Goal: Information Seeking & Learning: Learn about a topic

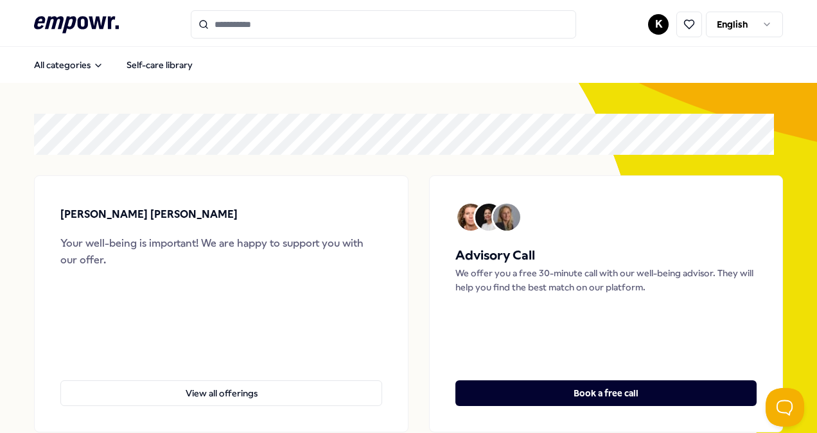
click at [650, 26] on html ".empowr-logo_svg__cls-1{fill:#03032f} K English All categories Self-care librar…" at bounding box center [408, 216] width 817 height 433
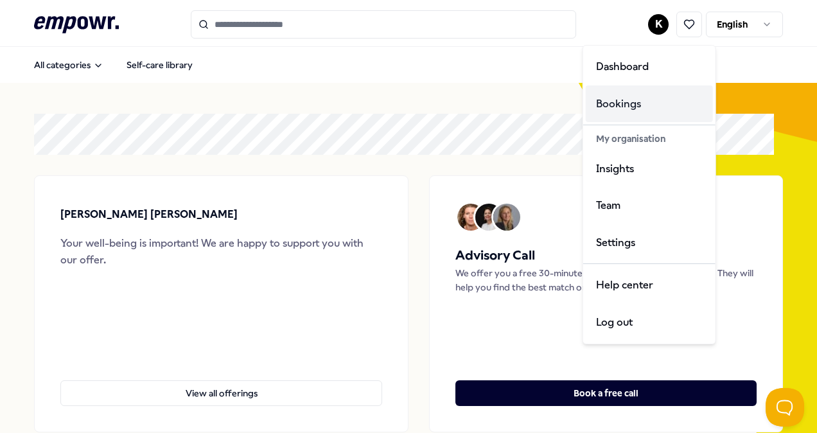
click at [628, 107] on div "Bookings" at bounding box center [648, 103] width 127 height 37
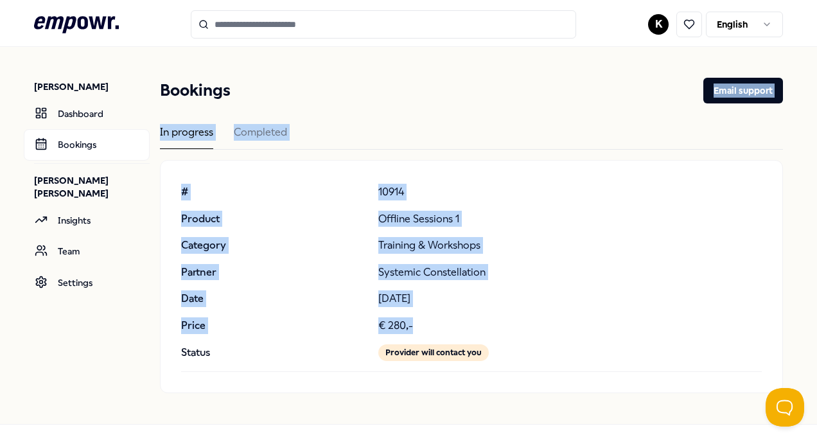
drag, startPoint x: 628, startPoint y: 107, endPoint x: 505, endPoint y: 314, distance: 241.2
click at [505, 314] on div "Bookings Email support In progress Completed # Product Category Partner Date Pr…" at bounding box center [471, 235] width 623 height 315
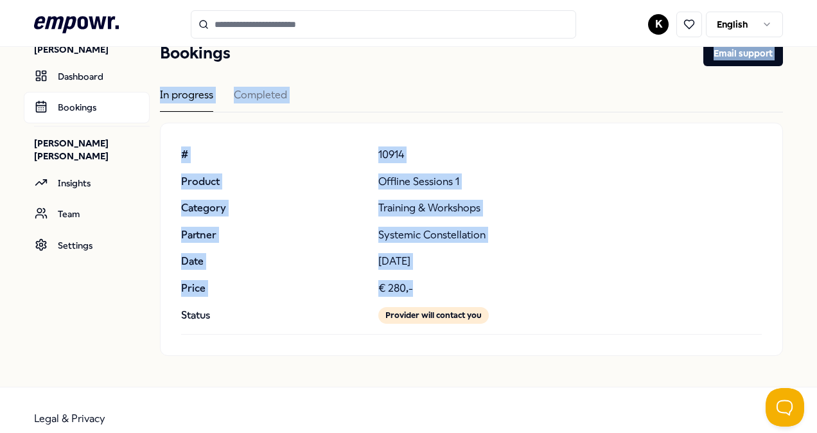
scroll to position [49, 0]
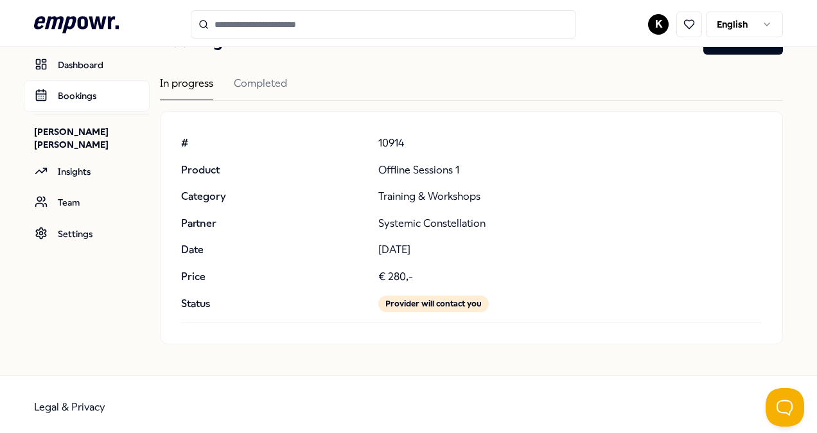
click at [505, 314] on div "# 10914 Product Offline Sessions 1 Category Training & Workshops Partner System…" at bounding box center [471, 227] width 580 height 191
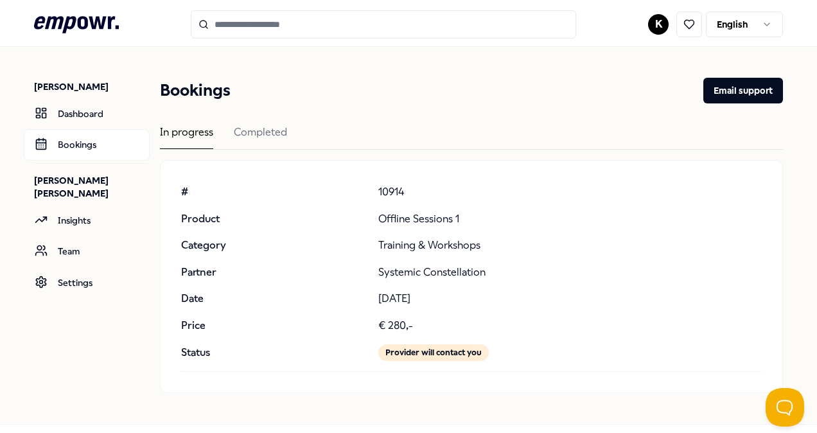
click at [257, 22] on input "Search for products, categories or subcategories" at bounding box center [383, 24] width 385 height 28
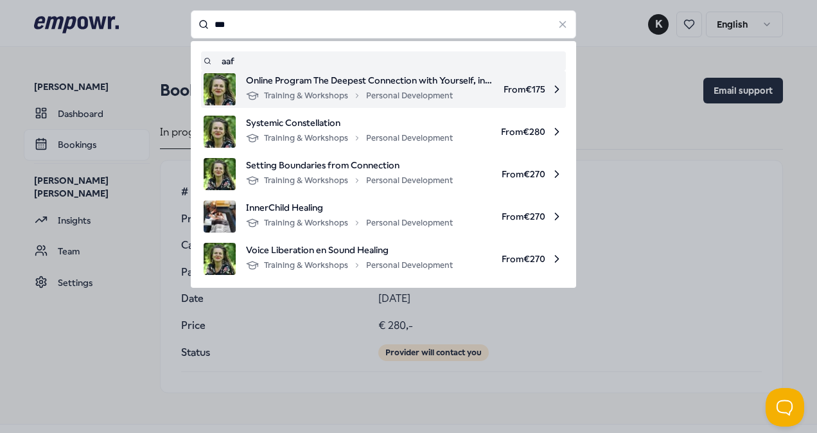
click at [290, 80] on span "Online Program The Deepest Connection with Yourself, in 7 Steps Back to Your Co…" at bounding box center [369, 80] width 247 height 14
type input "***"
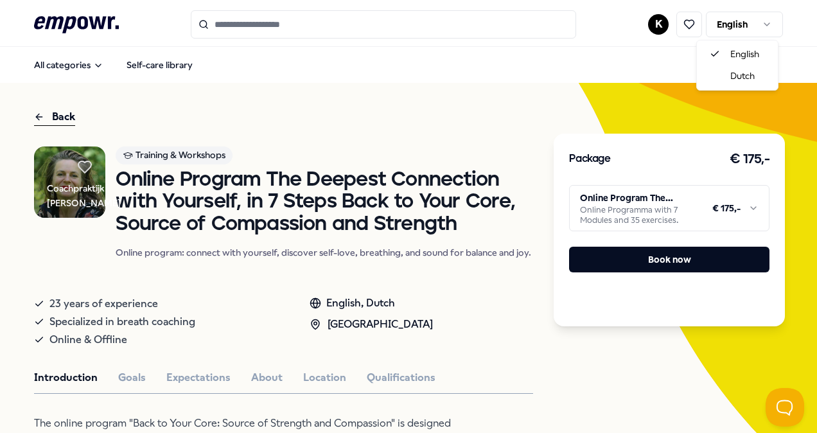
click at [745, 21] on html ".empowr-logo_svg__cls-1{fill:#03032f} K English All categories Self-care librar…" at bounding box center [408, 216] width 817 height 433
click at [729, 90] on div "English Dutch" at bounding box center [737, 65] width 82 height 51
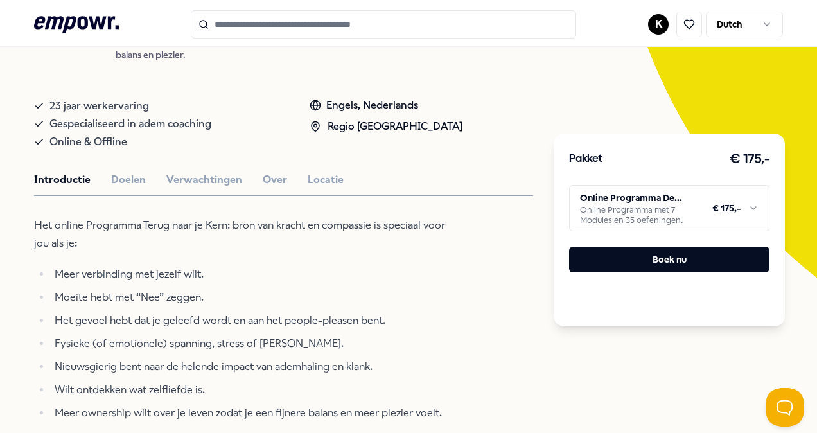
scroll to position [220, 0]
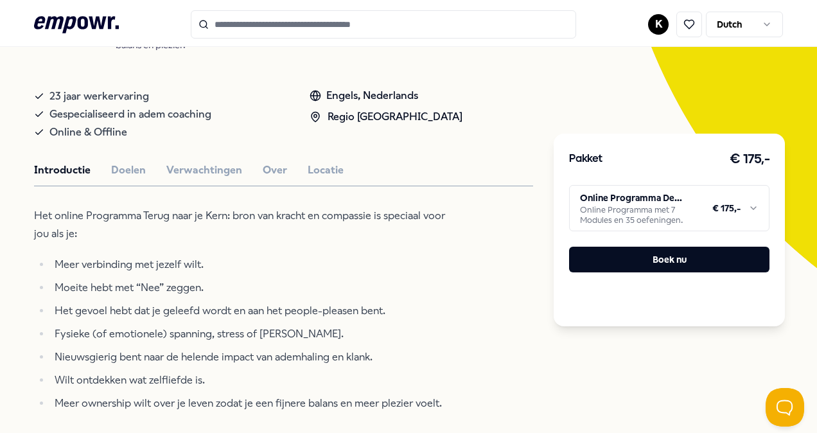
click at [144, 169] on div "Introductie Doelen Verwachtingen Over Locatie" at bounding box center [283, 170] width 499 height 17
click at [178, 171] on button "Verwachtingen" at bounding box center [204, 170] width 76 height 17
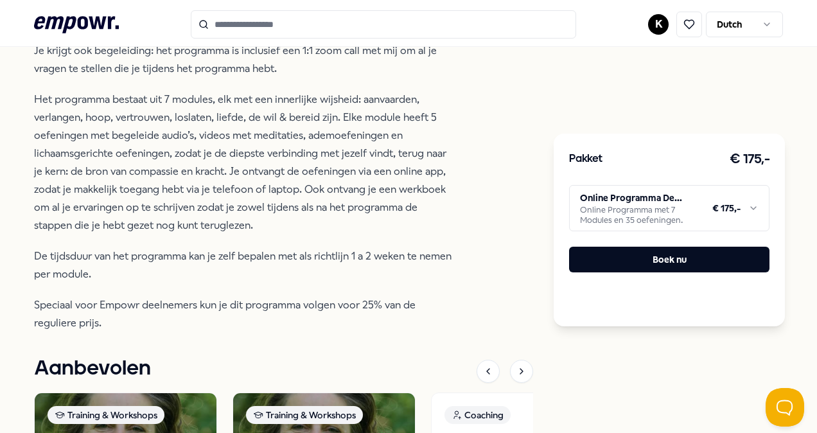
scroll to position [442, 0]
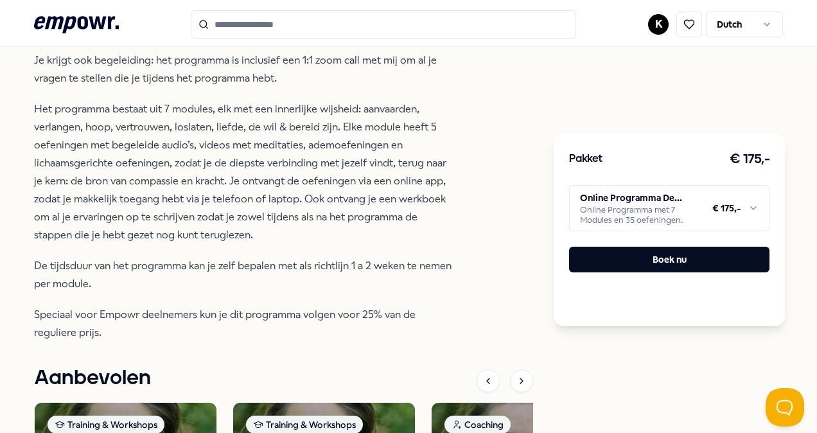
click at [601, 198] on html ".empowr-logo_svg__cls-1{fill:#03032f} K Dutch Alle categorieën Self-care librar…" at bounding box center [408, 216] width 817 height 433
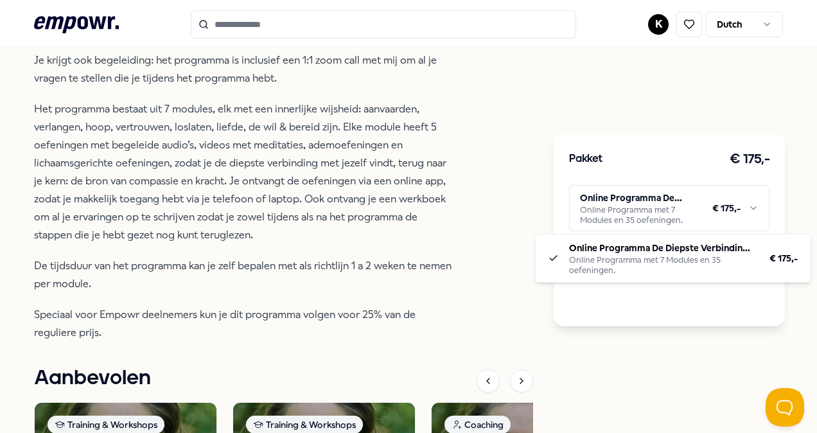
click at [489, 114] on html ".empowr-logo_svg__cls-1{fill:#03032f} K Dutch Alle categorieën Self-care librar…" at bounding box center [408, 216] width 817 height 433
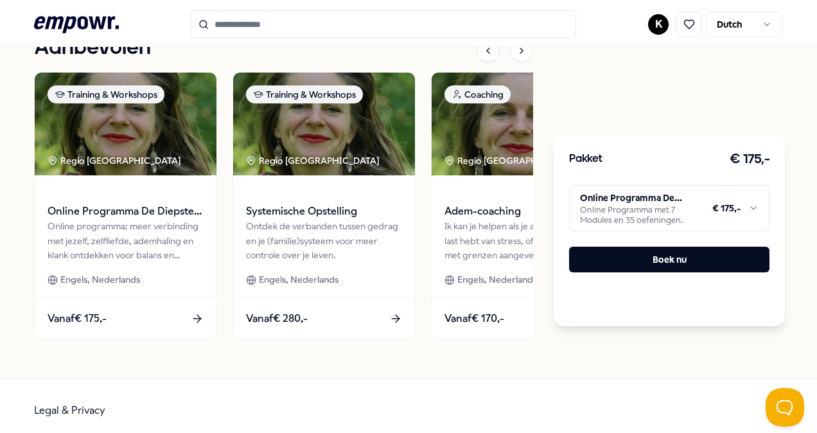
scroll to position [780, 0]
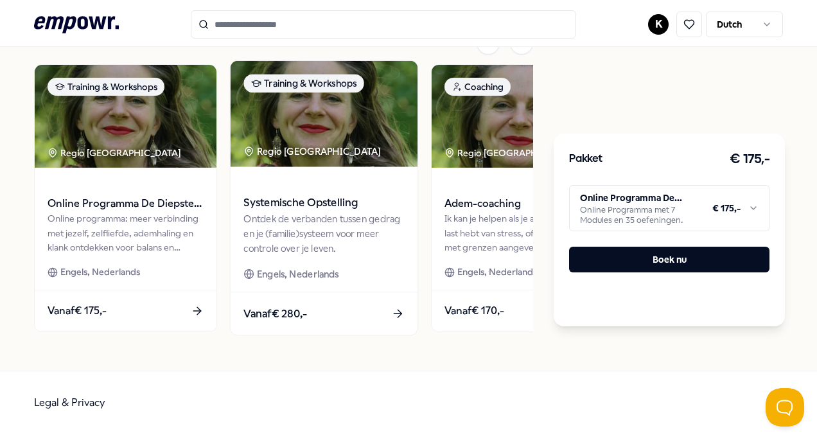
click at [326, 198] on span "Systemische Opstelling" at bounding box center [323, 203] width 160 height 17
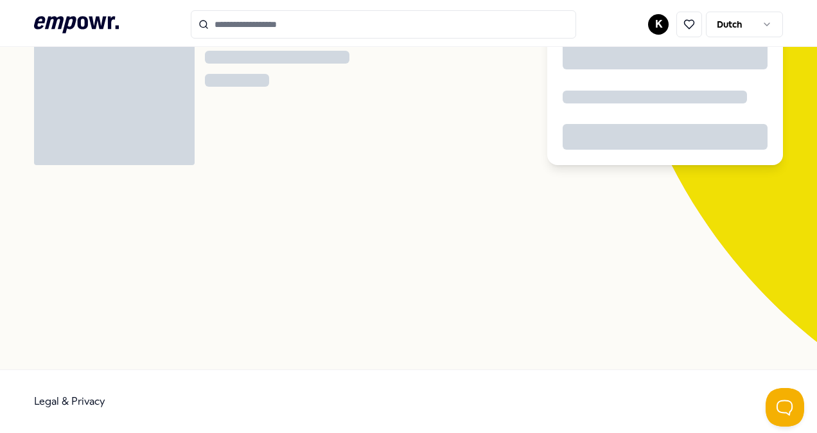
scroll to position [83, 0]
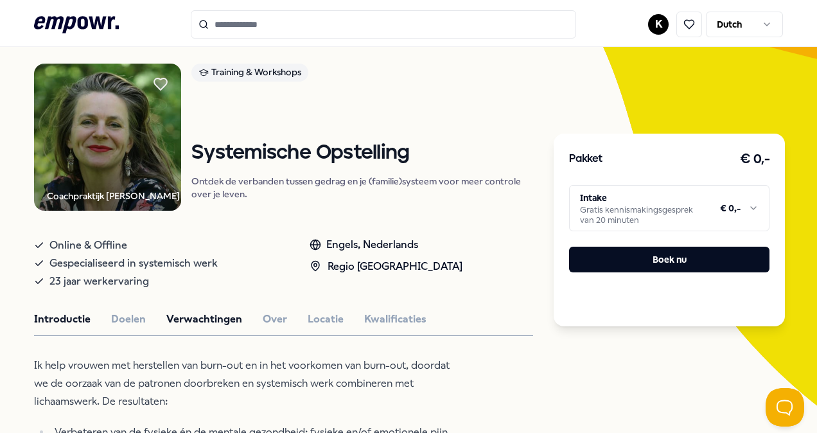
click at [222, 325] on button "Verwachtingen" at bounding box center [204, 319] width 76 height 17
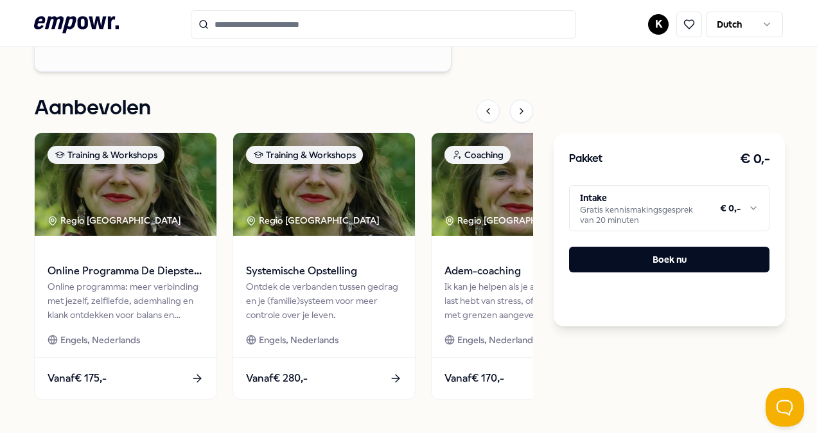
scroll to position [1285, 0]
